Goal: Task Accomplishment & Management: Manage account settings

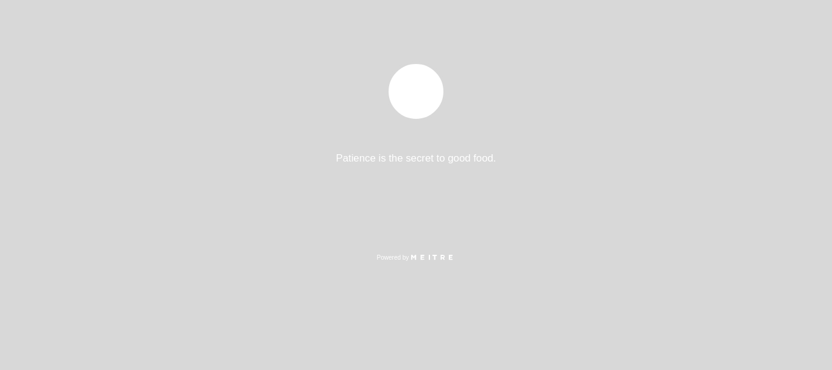
select select "es"
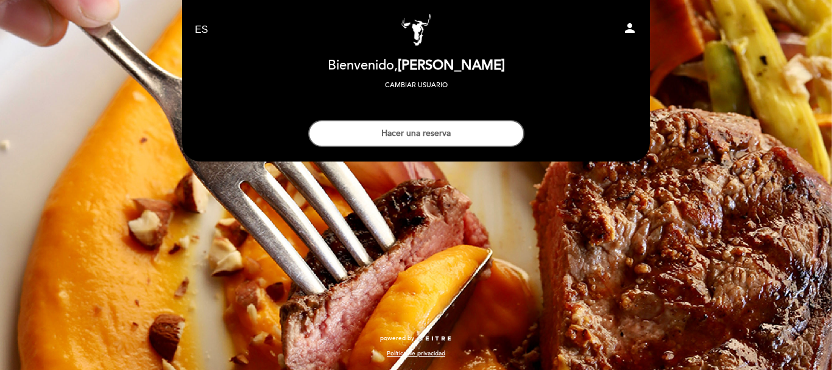
click at [633, 29] on icon "person" at bounding box center [630, 28] width 15 height 15
select select "es"
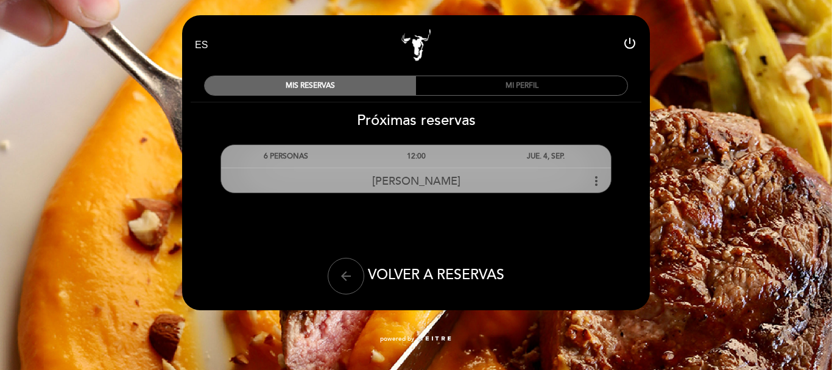
click at [598, 187] on icon "more_vert" at bounding box center [596, 181] width 15 height 15
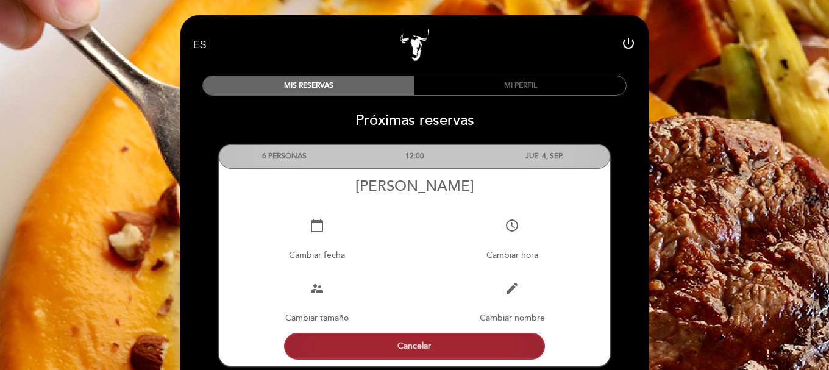
click at [459, 339] on button "Cancelar" at bounding box center [414, 346] width 261 height 27
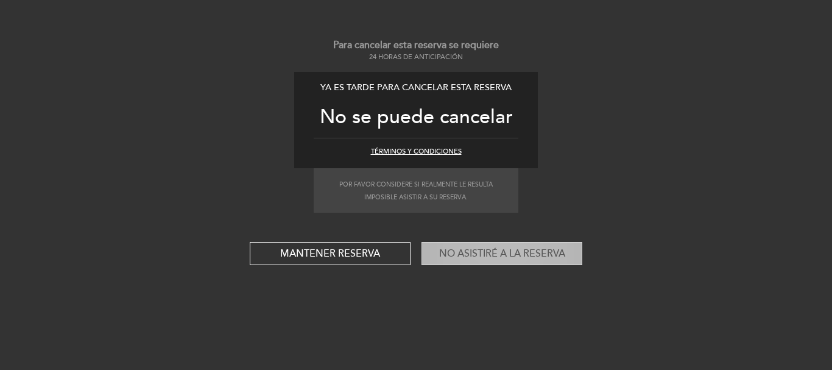
click at [511, 259] on button "No asistiré a la reserva" at bounding box center [502, 253] width 161 height 23
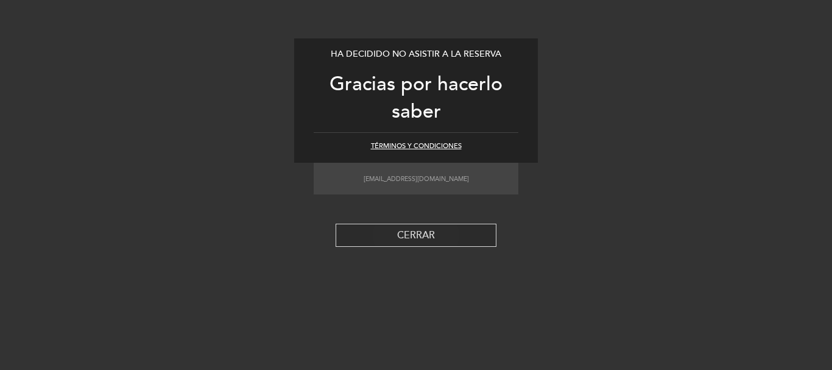
click at [418, 239] on button "CERRAR" at bounding box center [416, 235] width 161 height 23
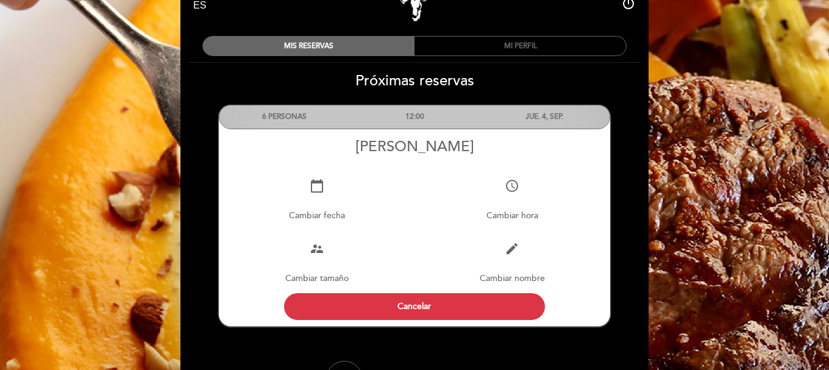
scroll to position [61, 0]
